Goal: Task Accomplishment & Management: Manage account settings

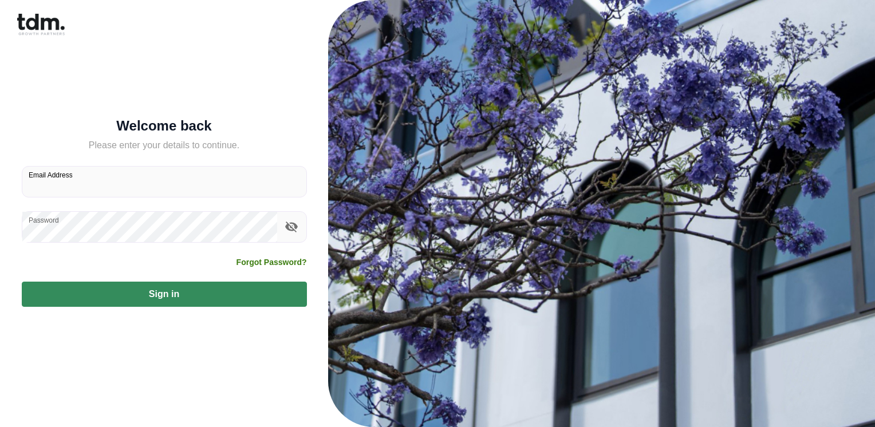
click at [80, 187] on input "Email Address" at bounding box center [164, 182] width 284 height 30
type input "**********"
click at [36, 258] on div "Forgot Password?" at bounding box center [164, 262] width 285 height 11
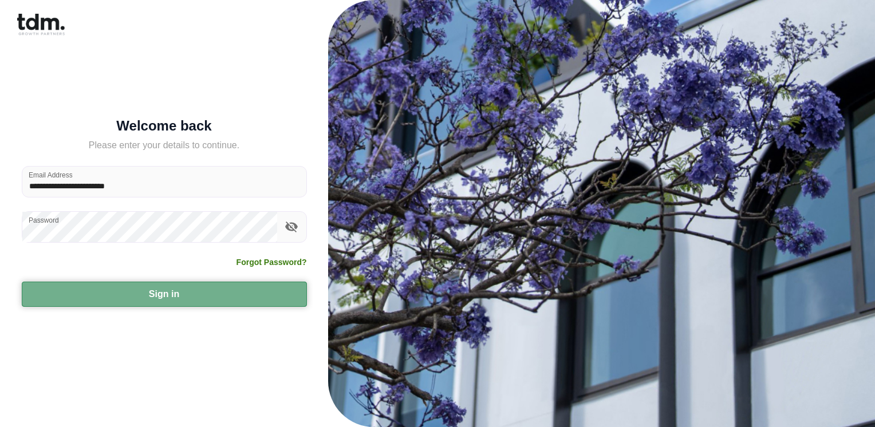
click at [171, 293] on button "Sign in" at bounding box center [164, 294] width 285 height 25
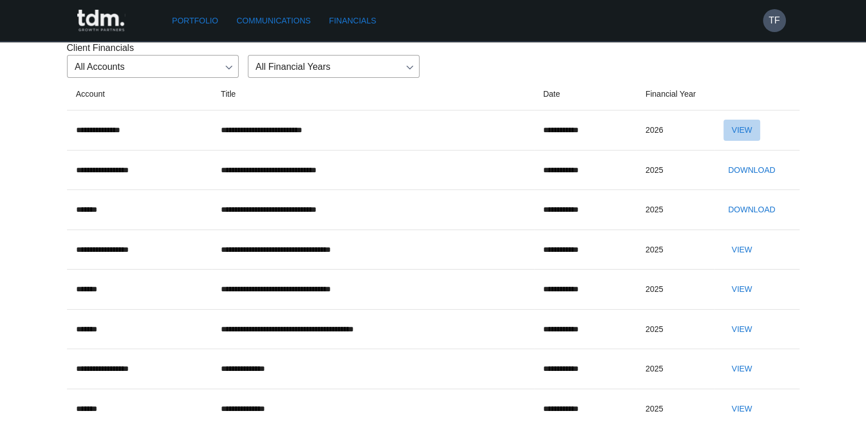
click at [755, 141] on button "View" at bounding box center [742, 130] width 37 height 21
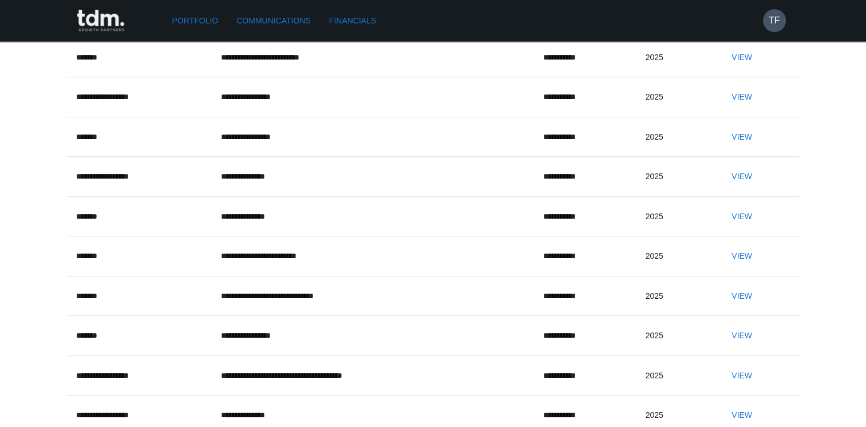
scroll to position [458, 0]
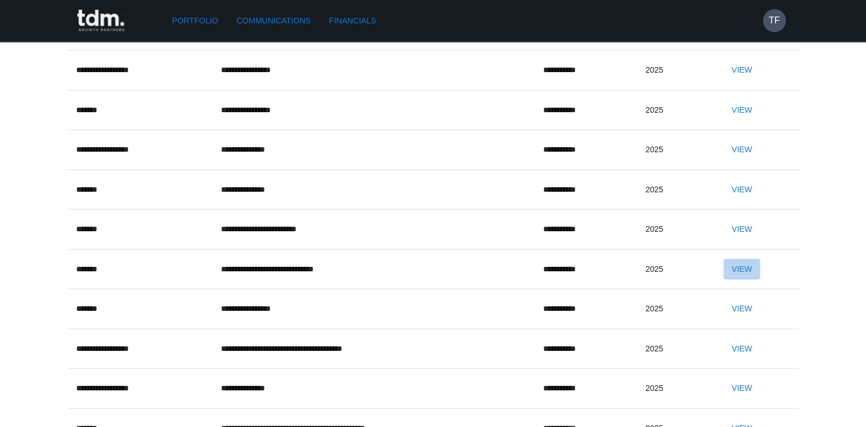
click at [750, 280] on button "View" at bounding box center [742, 269] width 37 height 21
click at [747, 280] on button "View" at bounding box center [742, 269] width 37 height 21
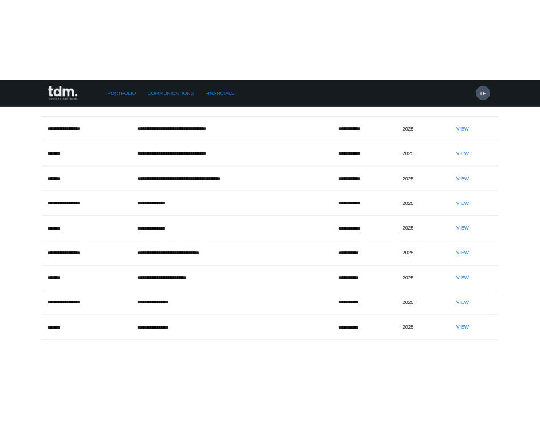
scroll to position [0, 0]
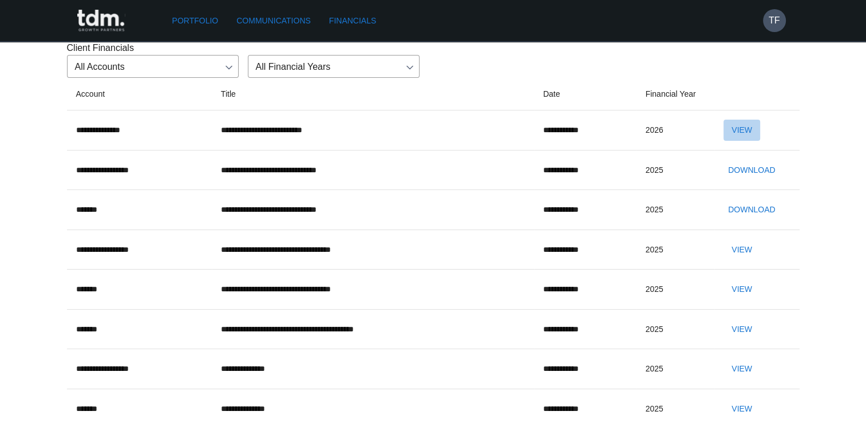
click at [747, 141] on button "View" at bounding box center [742, 130] width 37 height 21
